Goal: Information Seeking & Learning: Compare options

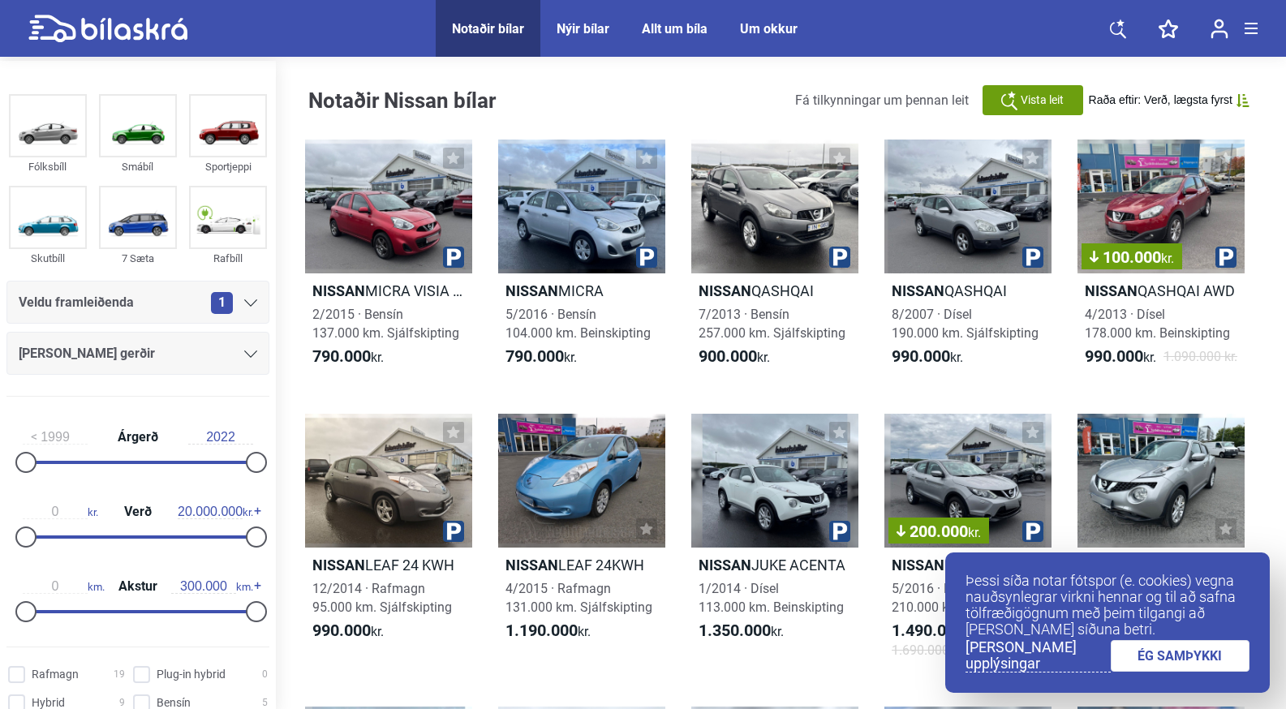
scroll to position [58, 0]
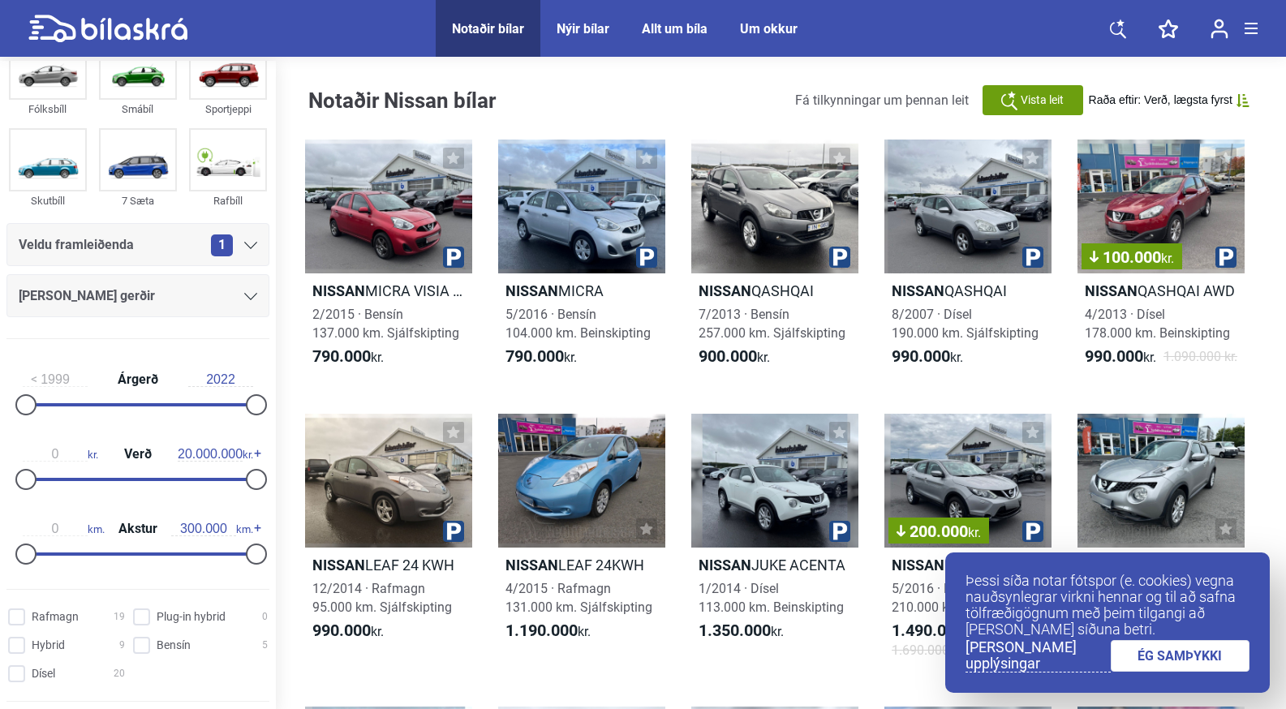
click at [28, 405] on div at bounding box center [25, 404] width 21 height 21
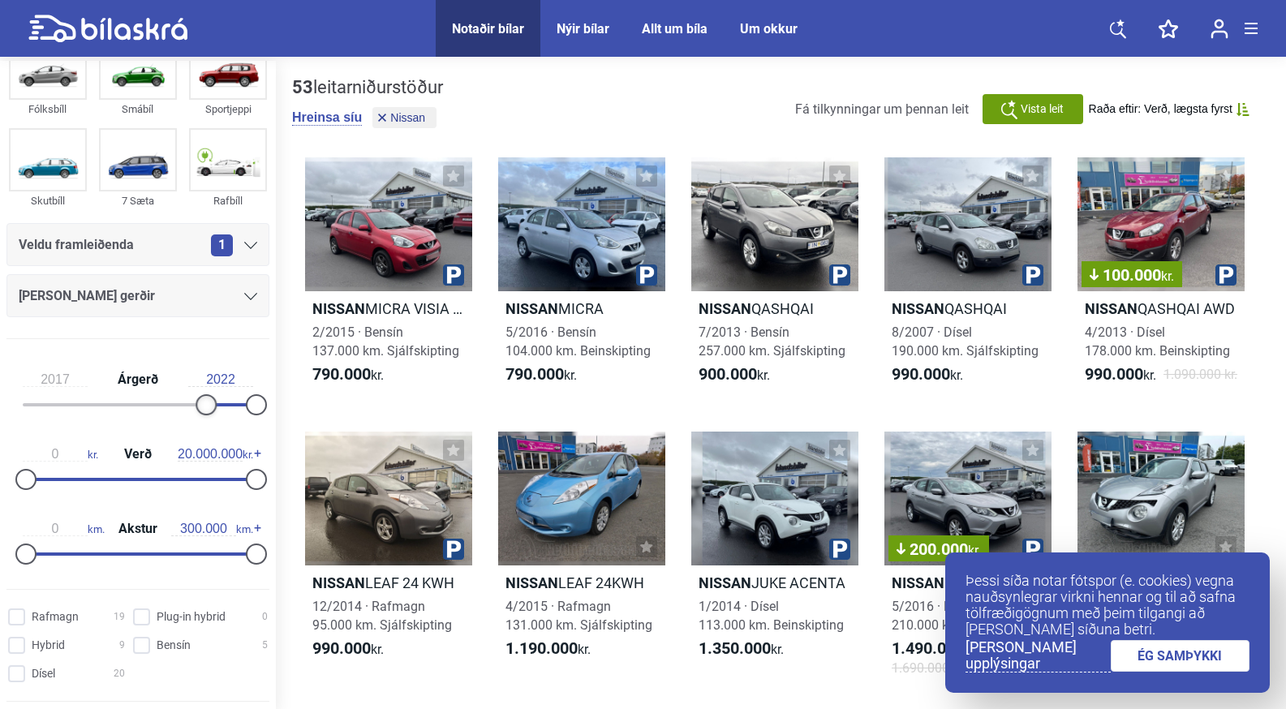
type input "2018"
drag, startPoint x: 28, startPoint y: 406, endPoint x: 213, endPoint y: 401, distance: 185.0
click at [213, 401] on div at bounding box center [216, 404] width 21 height 21
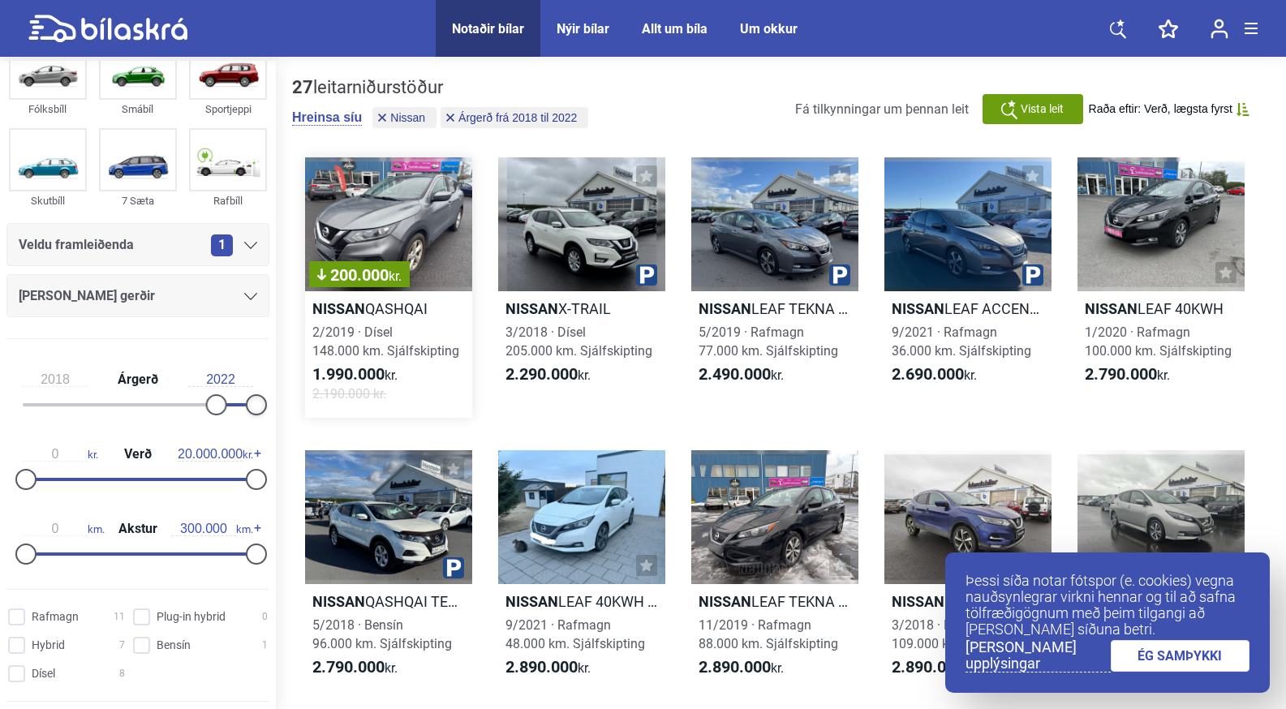
drag, startPoint x: 247, startPoint y: 405, endPoint x: 306, endPoint y: 406, distance: 59.2
click at [306, 406] on div "Fólksbíll Smábíl Sportjeppi Skutbíll 7 Sæta Rafbíll Veldu framleiðenda 1 [PERSO…" at bounding box center [643, 683] width 1286 height 1244
type input "5.000.000"
drag, startPoint x: 248, startPoint y: 474, endPoint x: 80, endPoint y: 499, distance: 170.6
click at [80, 499] on div "0 kr. Verð 5.000.000 kr." at bounding box center [137, 464] width 263 height 75
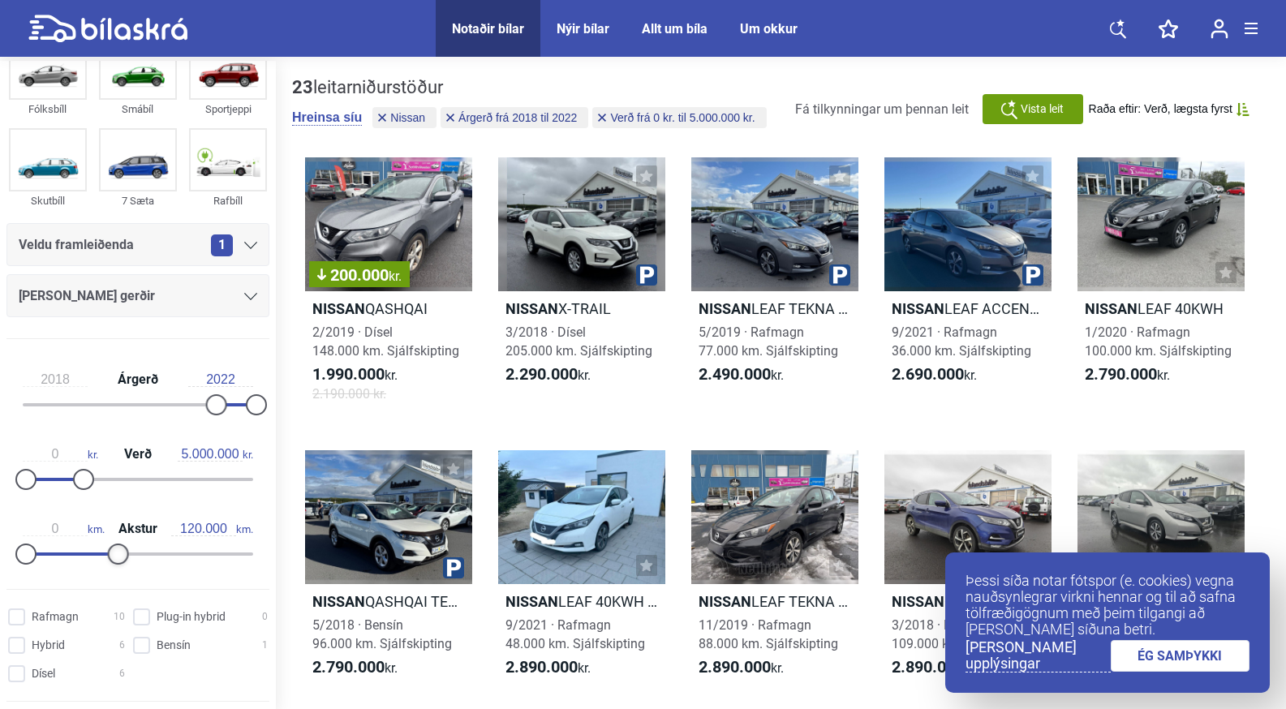
type input "130.000"
drag, startPoint x: 243, startPoint y: 549, endPoint x: 115, endPoint y: 552, distance: 128.2
click at [115, 552] on div at bounding box center [125, 554] width 21 height 21
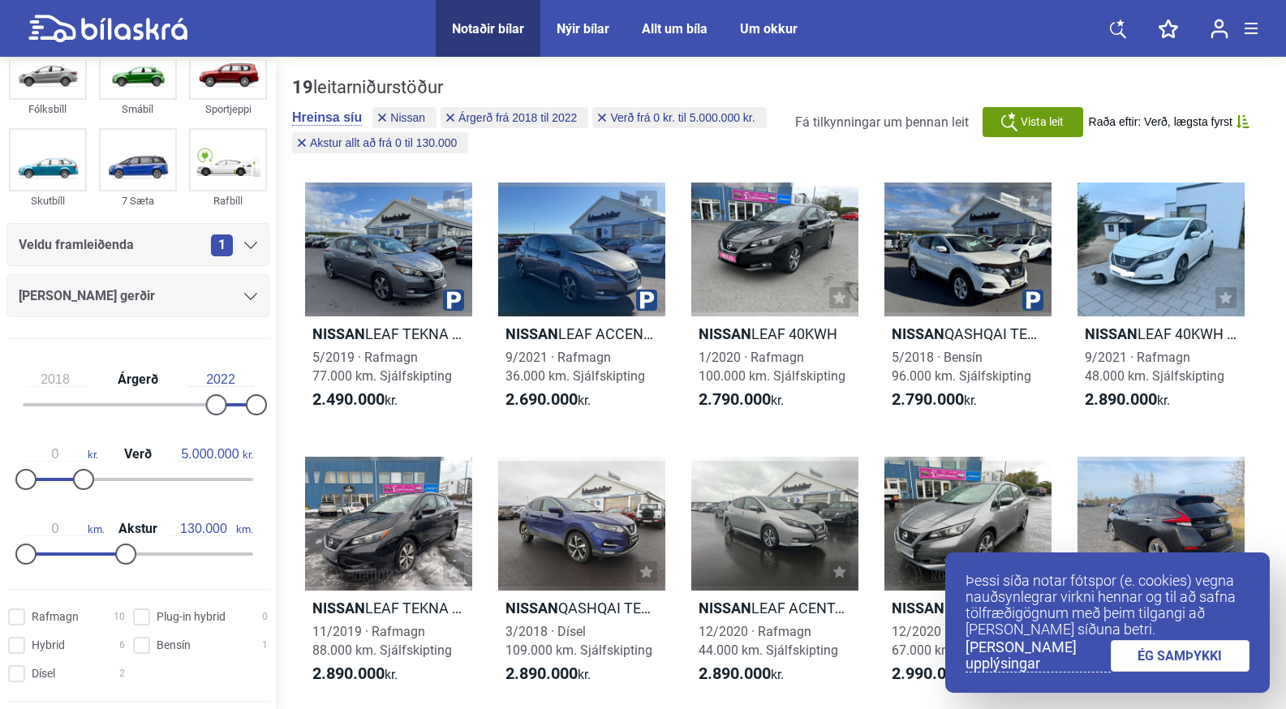
click at [1168, 657] on link "ÉG SAMÞYKKI" at bounding box center [1181, 656] width 140 height 32
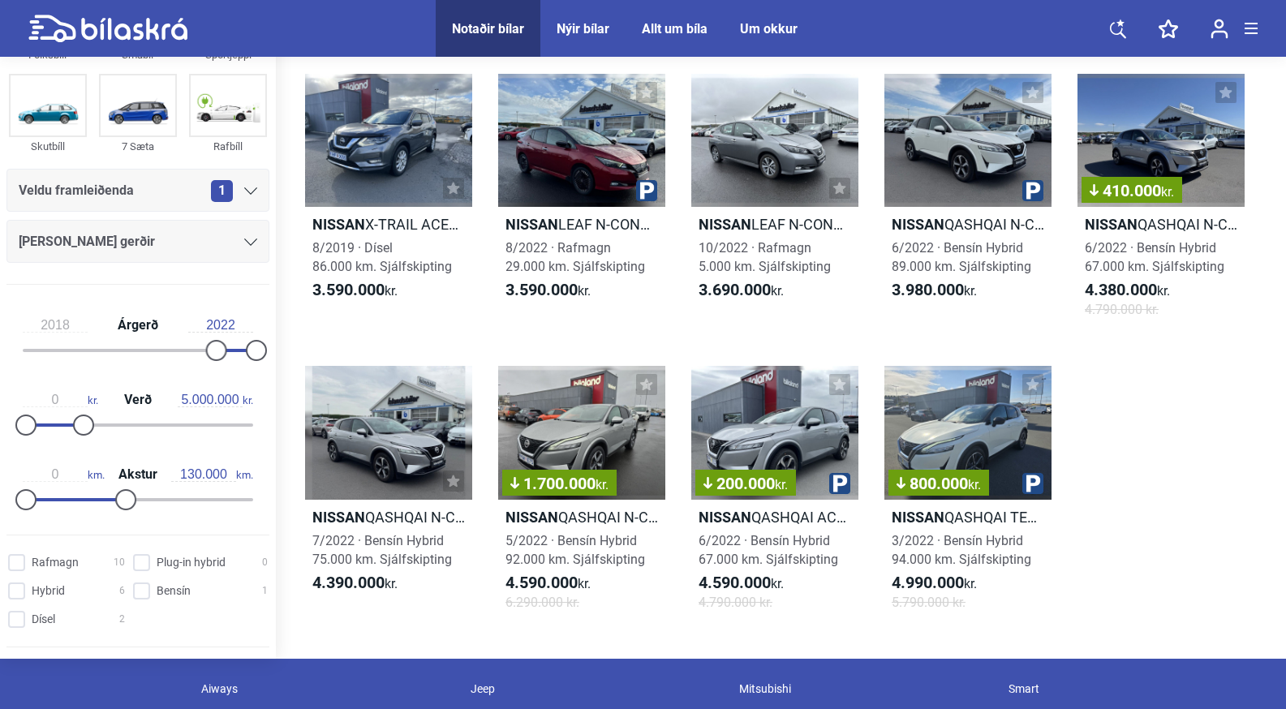
scroll to position [659, 0]
